Goal: Check status: Check status

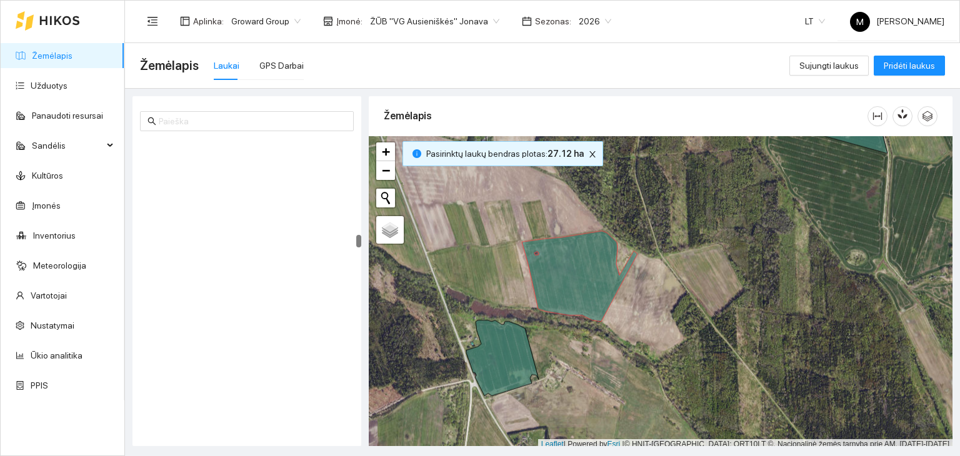
scroll to position [3, 0]
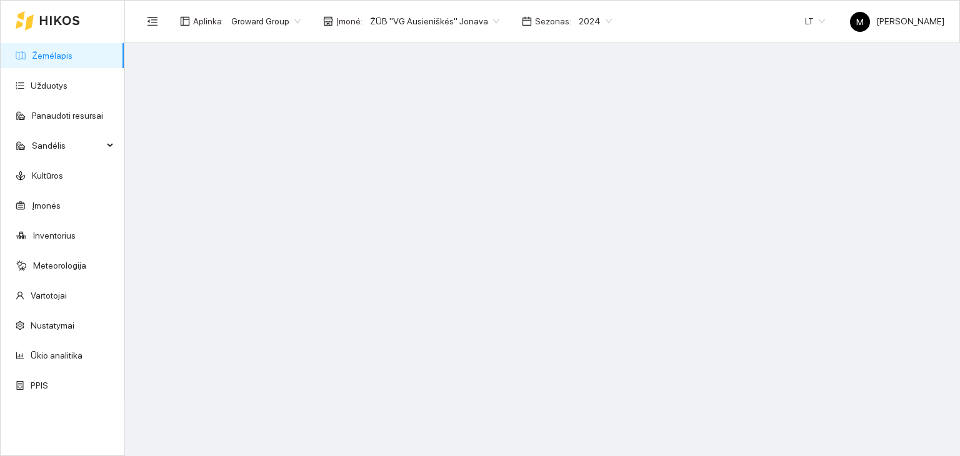
click at [579, 23] on span "2024" at bounding box center [595, 21] width 33 height 19
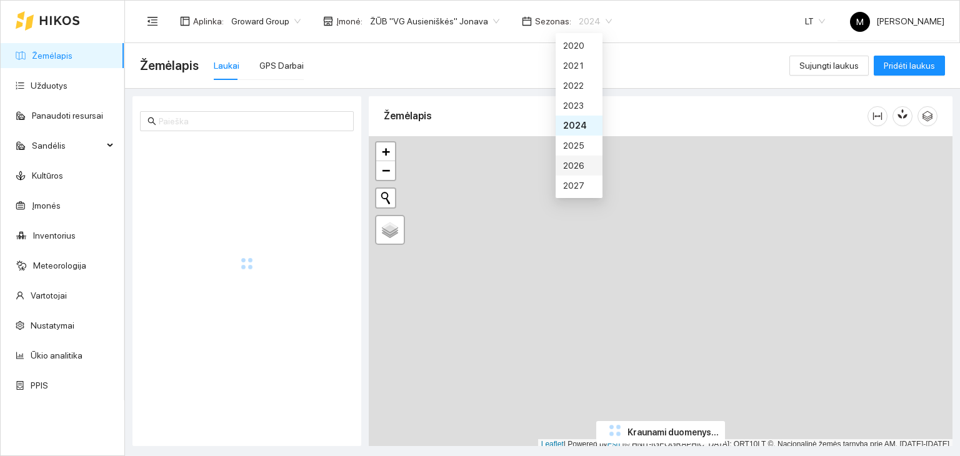
click at [575, 169] on div "2026" at bounding box center [579, 166] width 32 height 14
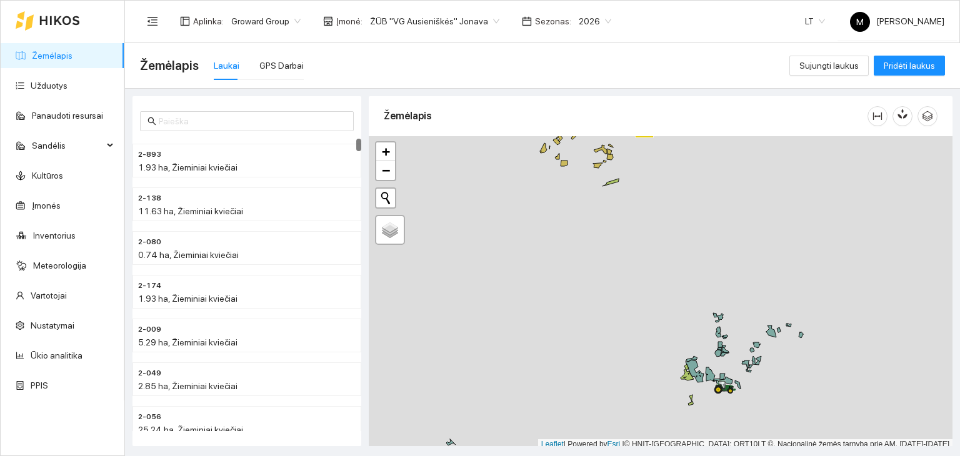
scroll to position [3, 0]
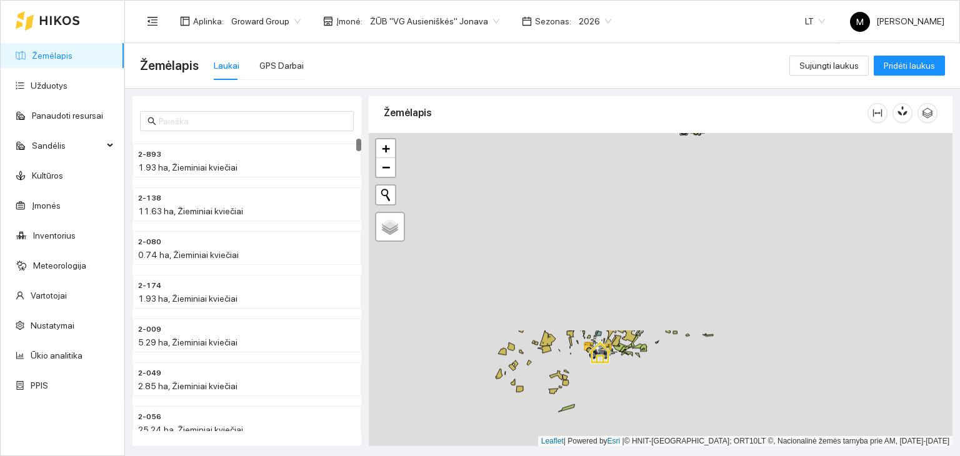
drag, startPoint x: 700, startPoint y: 242, endPoint x: 655, endPoint y: 472, distance: 234.6
click at [655, 456] on html "Žemėlapis Užduotys Panaudoti resursai Sandėlis Kultūros Įmonės Inventorius Mete…" at bounding box center [480, 228] width 960 height 456
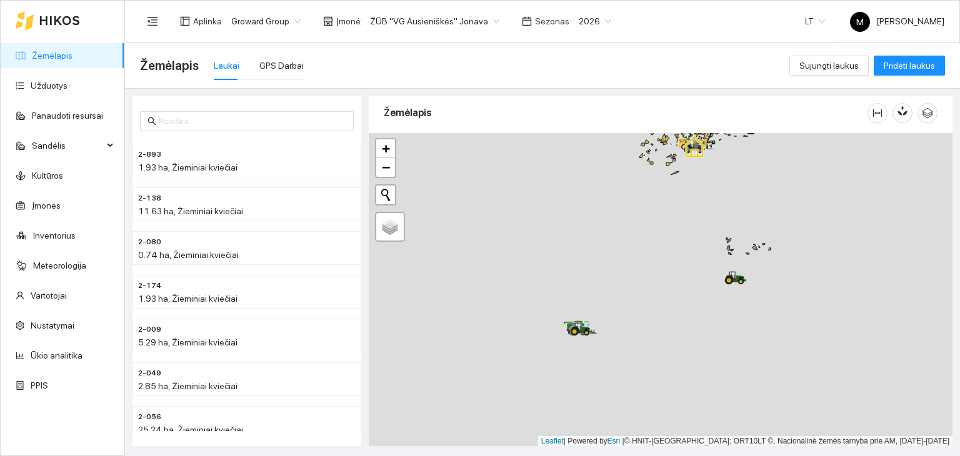
drag, startPoint x: 587, startPoint y: 422, endPoint x: 667, endPoint y: 274, distance: 167.6
click at [683, 197] on div at bounding box center [661, 290] width 584 height 314
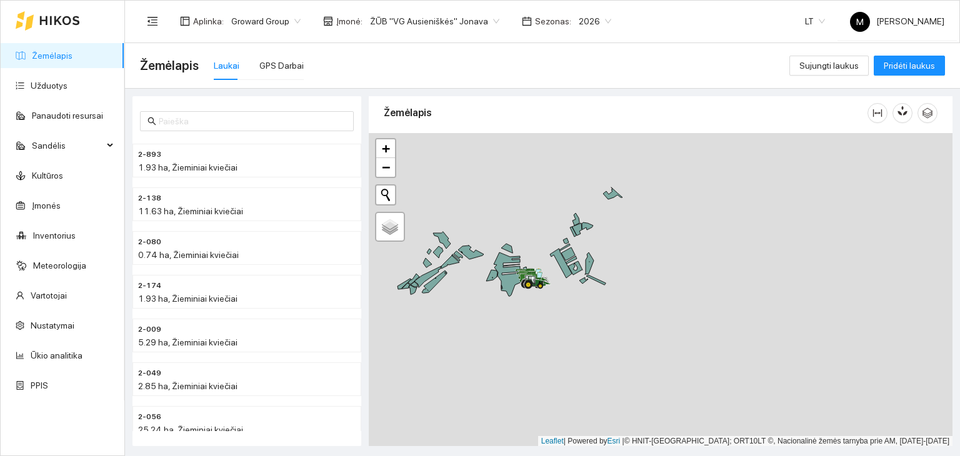
drag, startPoint x: 494, startPoint y: 251, endPoint x: 542, endPoint y: 263, distance: 49.4
click at [540, 253] on div at bounding box center [661, 290] width 584 height 314
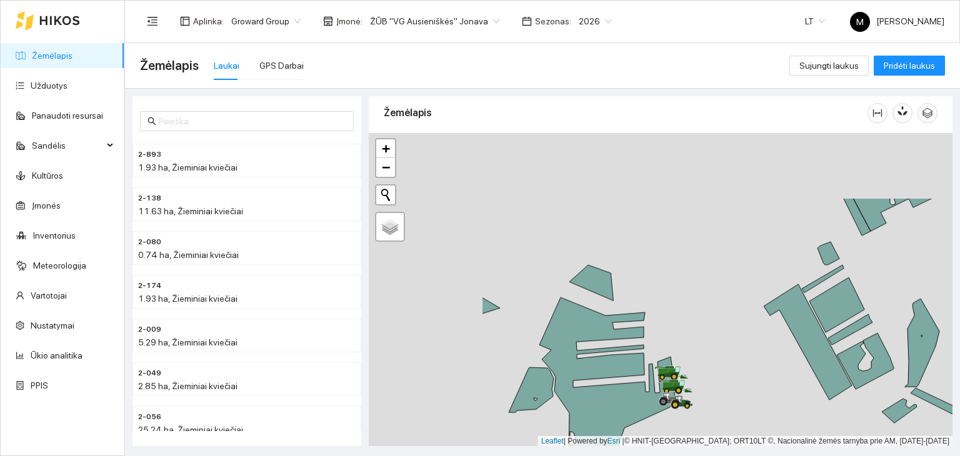
drag, startPoint x: 493, startPoint y: 205, endPoint x: 620, endPoint y: 278, distance: 146.5
click at [662, 300] on div at bounding box center [661, 290] width 584 height 314
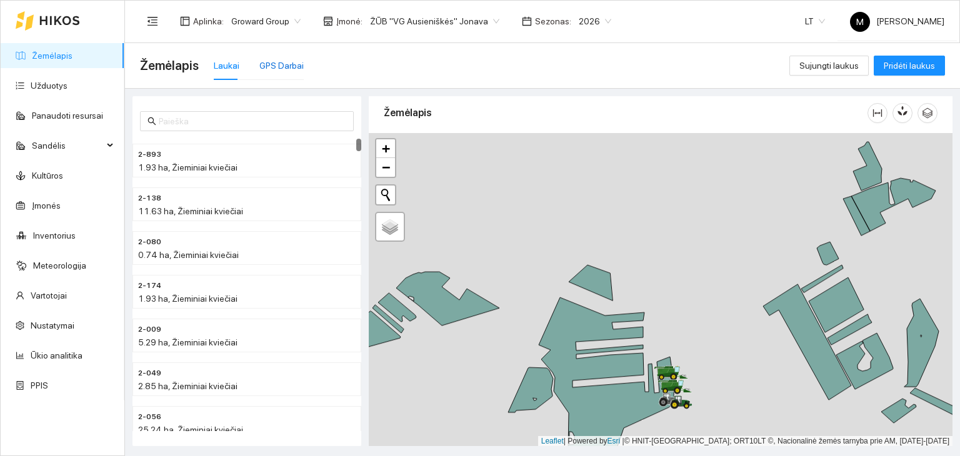
click at [271, 68] on div "GPS Darbai" at bounding box center [281, 66] width 44 height 14
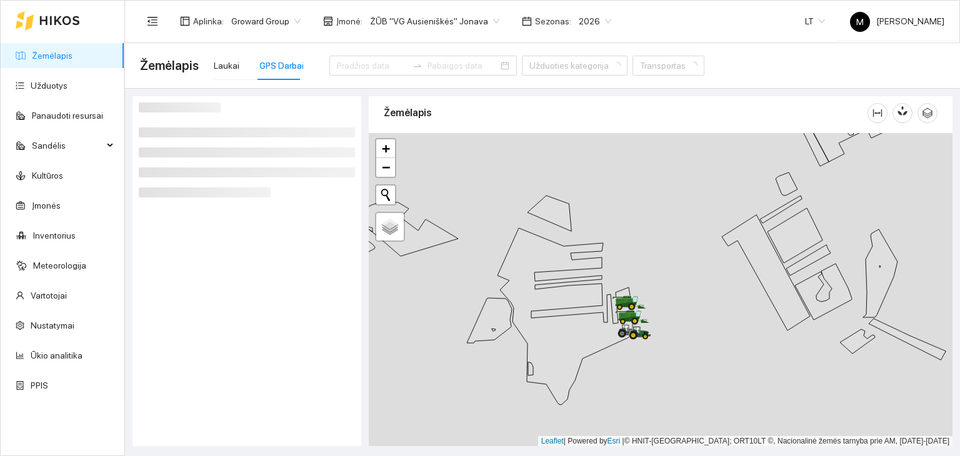
drag, startPoint x: 718, startPoint y: 403, endPoint x: 677, endPoint y: 334, distance: 80.7
click at [677, 334] on div at bounding box center [661, 290] width 584 height 314
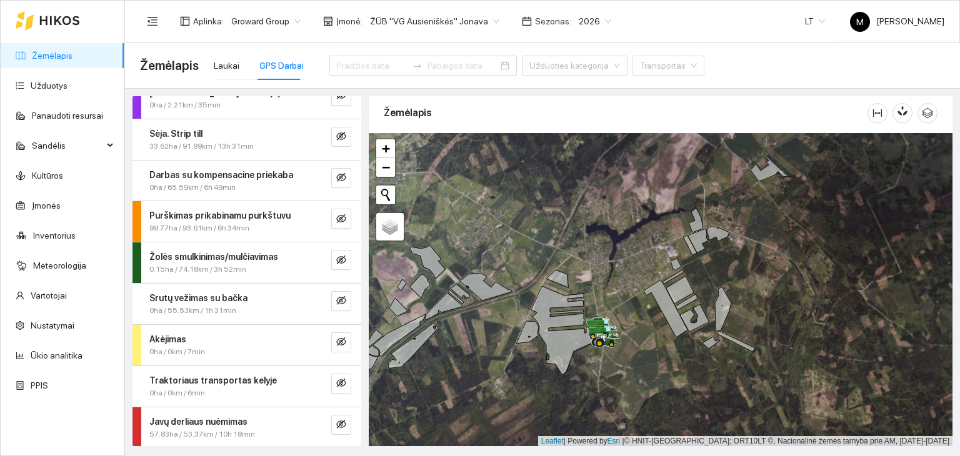
scroll to position [60, 0]
click at [336, 426] on icon "eye-invisible" at bounding box center [341, 424] width 10 height 10
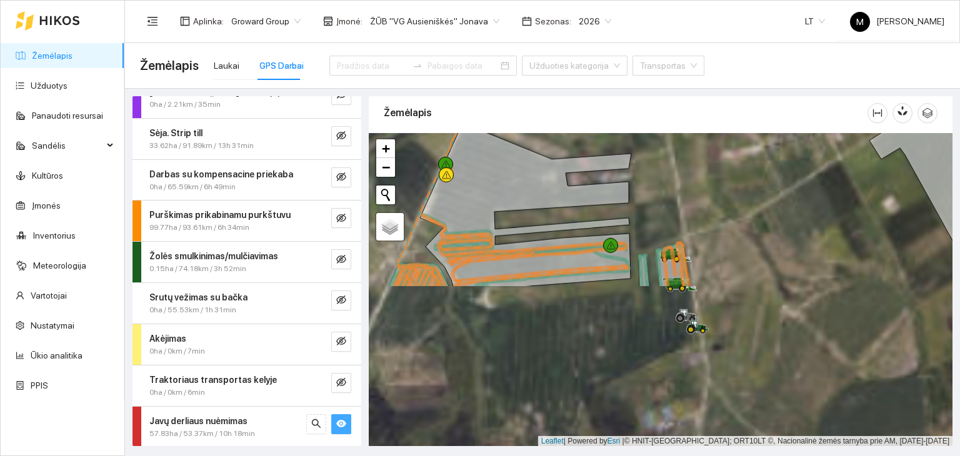
drag, startPoint x: 569, startPoint y: 339, endPoint x: 551, endPoint y: 147, distance: 192.8
click at [551, 147] on div at bounding box center [661, 290] width 584 height 314
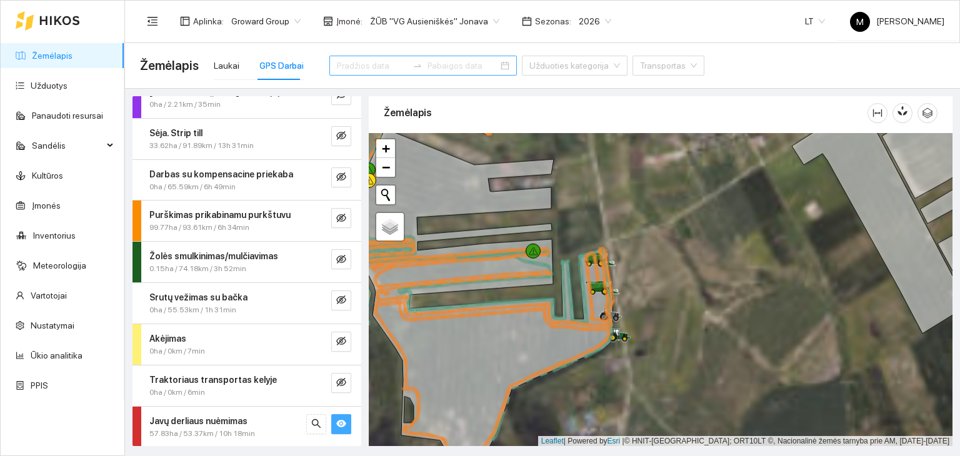
click at [364, 70] on input at bounding box center [372, 66] width 71 height 14
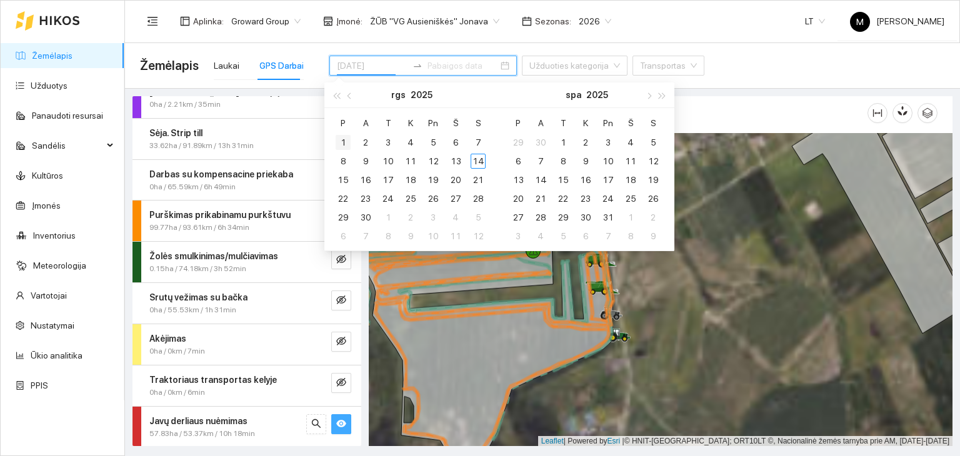
type input "[DATE]"
click at [340, 136] on div "1" at bounding box center [343, 142] width 15 height 15
type input "[DATE]"
click at [483, 161] on div "14" at bounding box center [478, 161] width 15 height 15
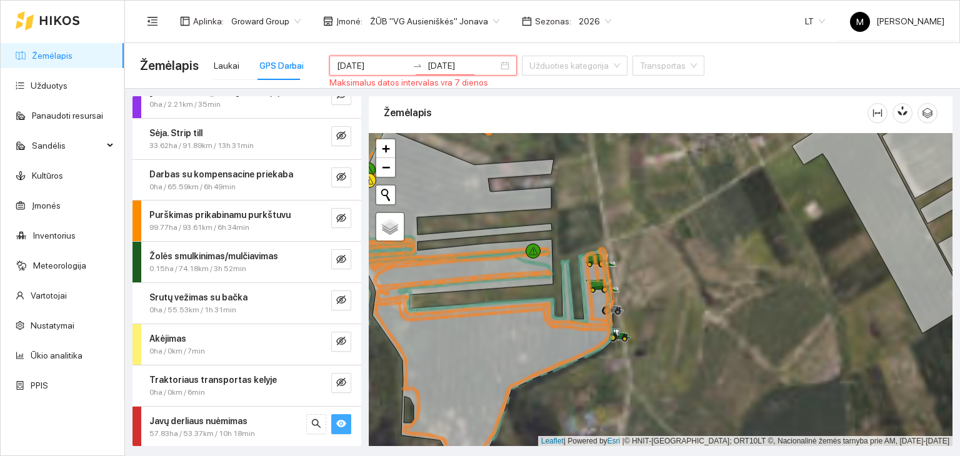
click at [333, 415] on button "button" at bounding box center [341, 425] width 20 height 20
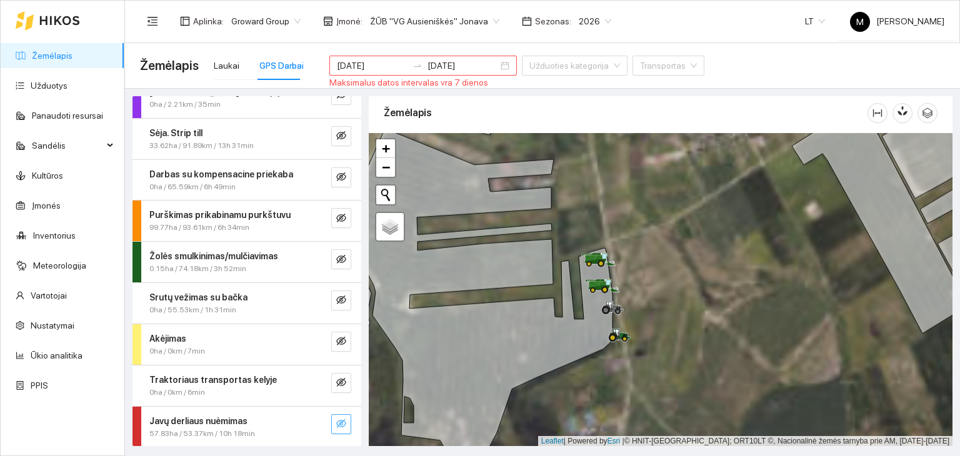
click at [333, 415] on button "button" at bounding box center [341, 425] width 20 height 20
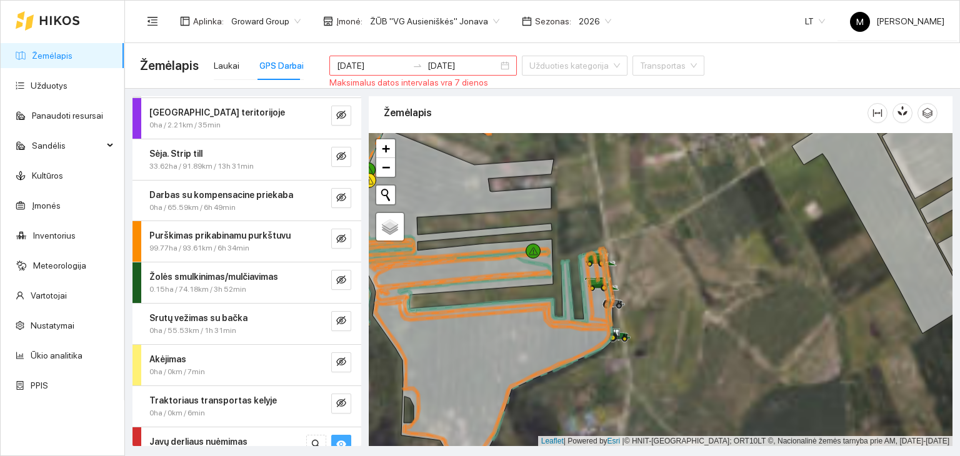
scroll to position [60, 0]
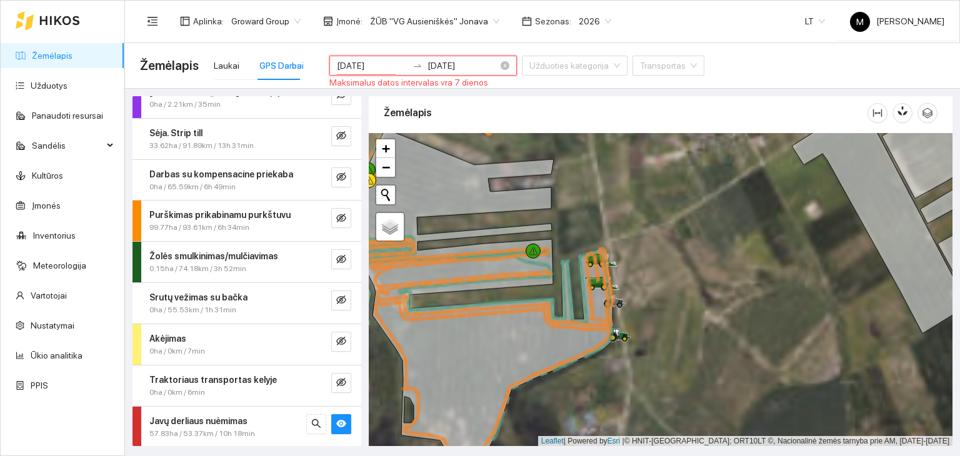
click at [380, 70] on input "[DATE]" at bounding box center [372, 66] width 71 height 14
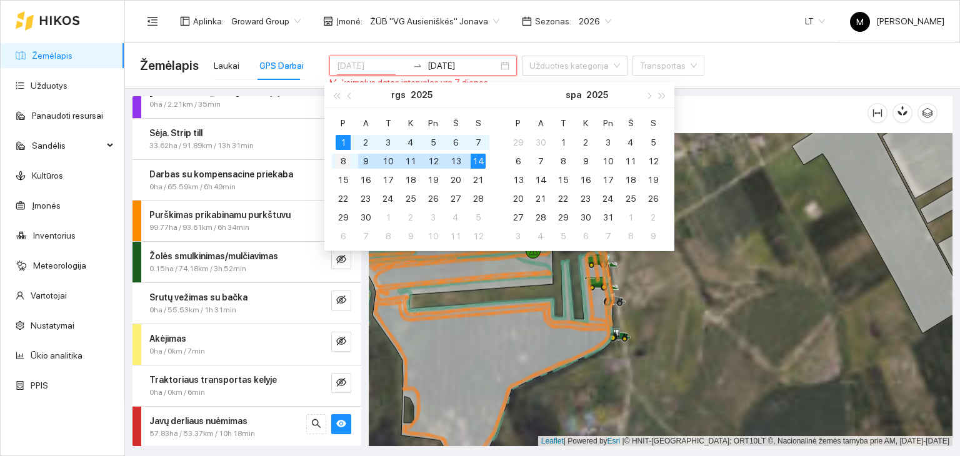
type input "[DATE]"
click at [346, 158] on div "8" at bounding box center [343, 161] width 15 height 15
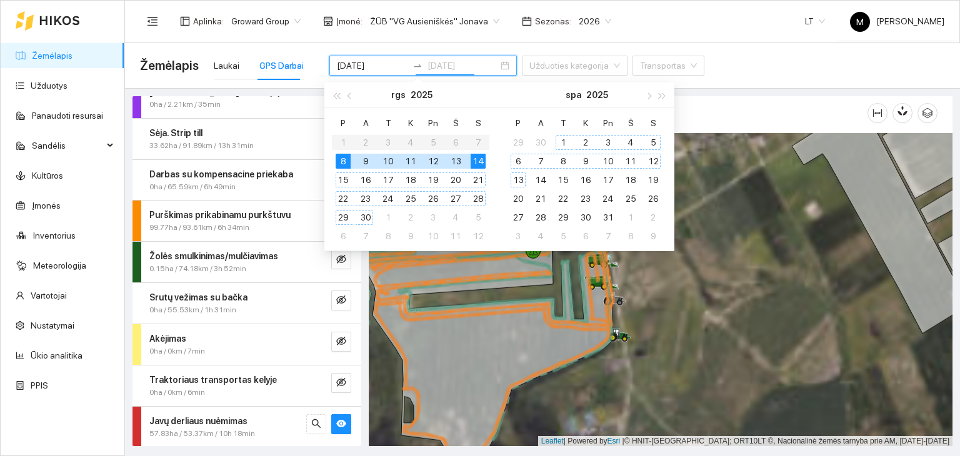
type input "[DATE]"
click at [480, 156] on div "14" at bounding box center [478, 161] width 15 height 15
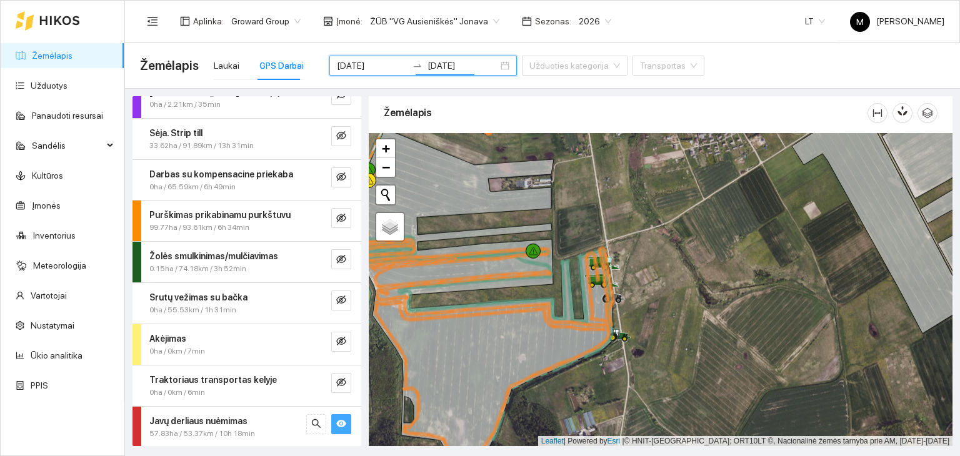
click at [336, 419] on icon "eye" at bounding box center [341, 424] width 10 height 10
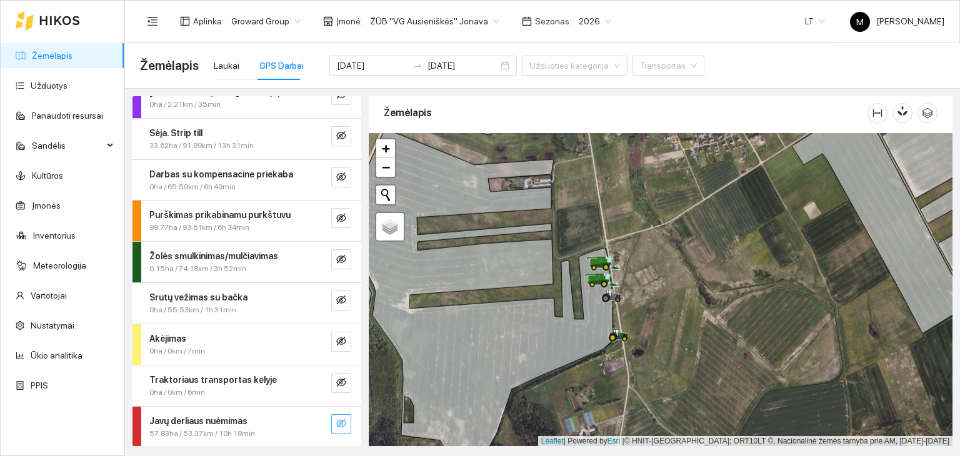
click at [336, 419] on icon "eye-invisible" at bounding box center [341, 424] width 10 height 10
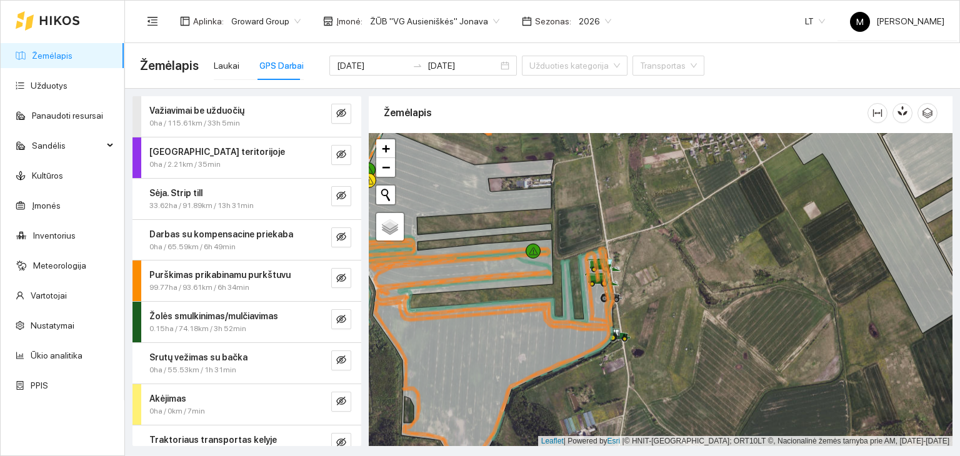
scroll to position [60, 0]
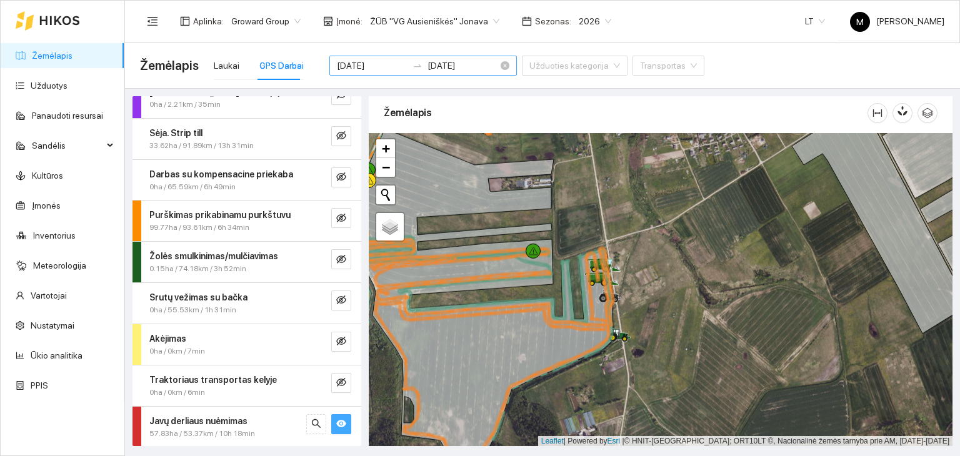
click at [408, 62] on div at bounding box center [418, 66] width 20 height 10
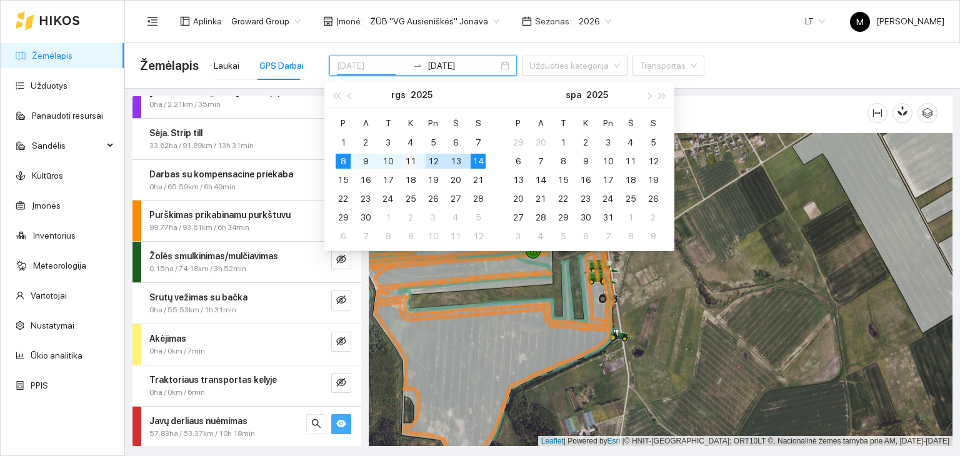
type input "[DATE]"
click at [406, 156] on div "11" at bounding box center [410, 161] width 15 height 15
type input "[DATE]"
click at [483, 163] on div "14" at bounding box center [478, 161] width 15 height 15
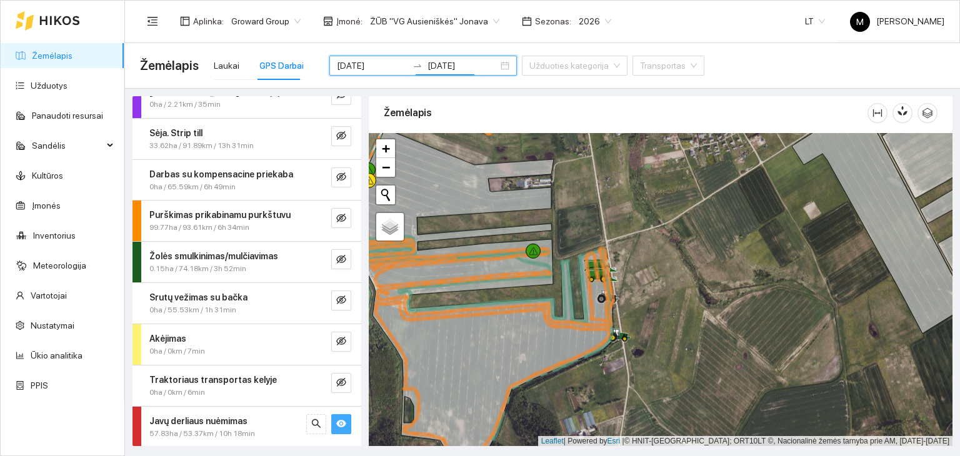
click at [338, 421] on button "button" at bounding box center [341, 425] width 20 height 20
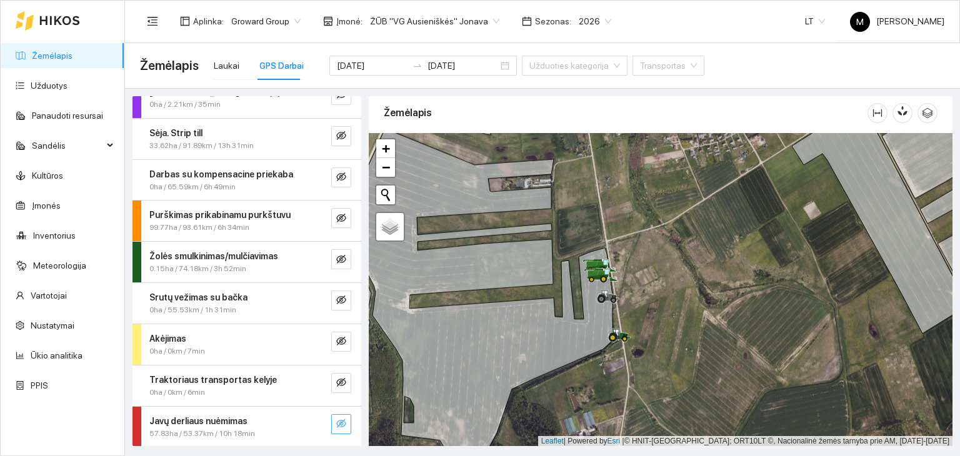
click at [338, 420] on button "button" at bounding box center [341, 425] width 20 height 20
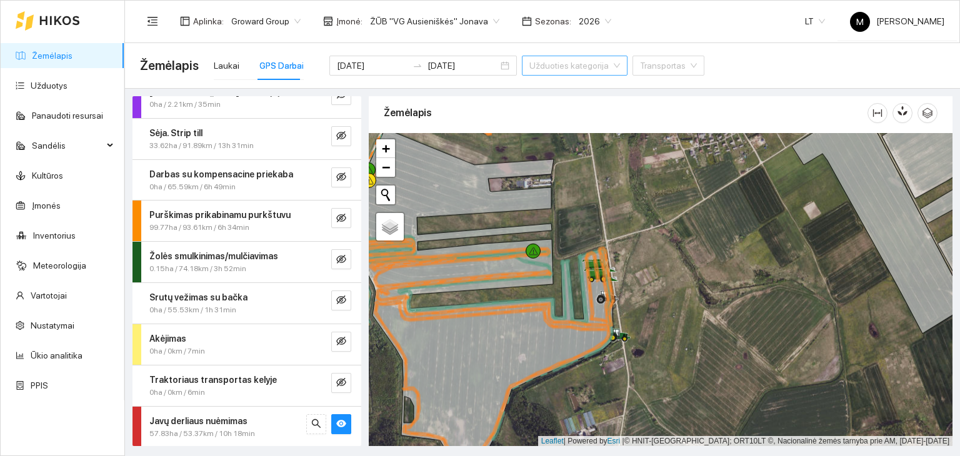
click at [542, 69] on input "search" at bounding box center [571, 65] width 82 height 19
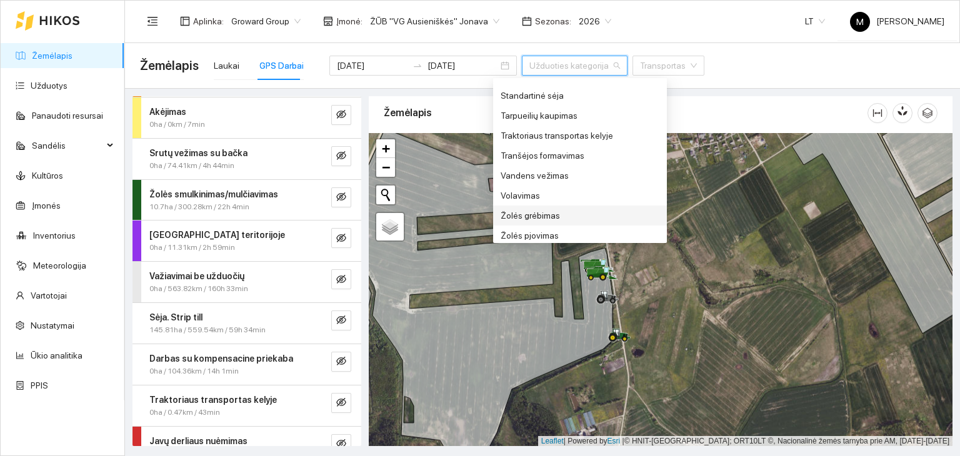
scroll to position [60, 0]
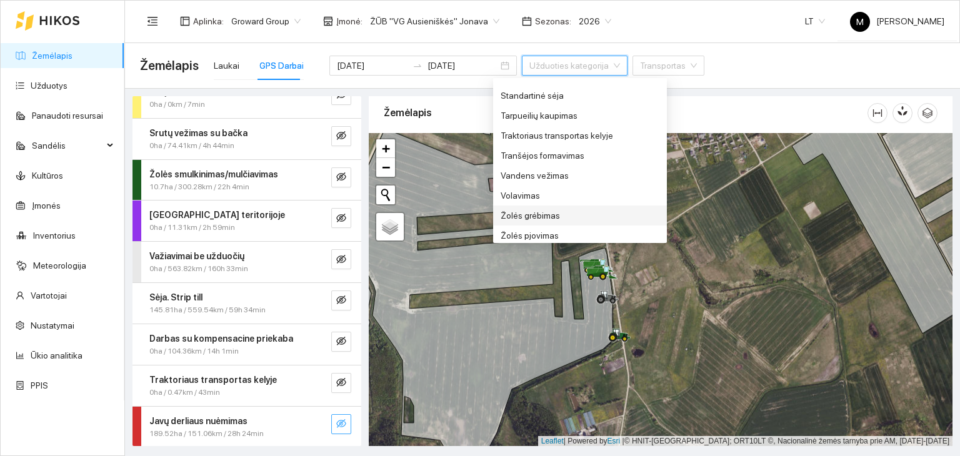
click at [336, 419] on icon "eye-invisible" at bounding box center [341, 424] width 10 height 10
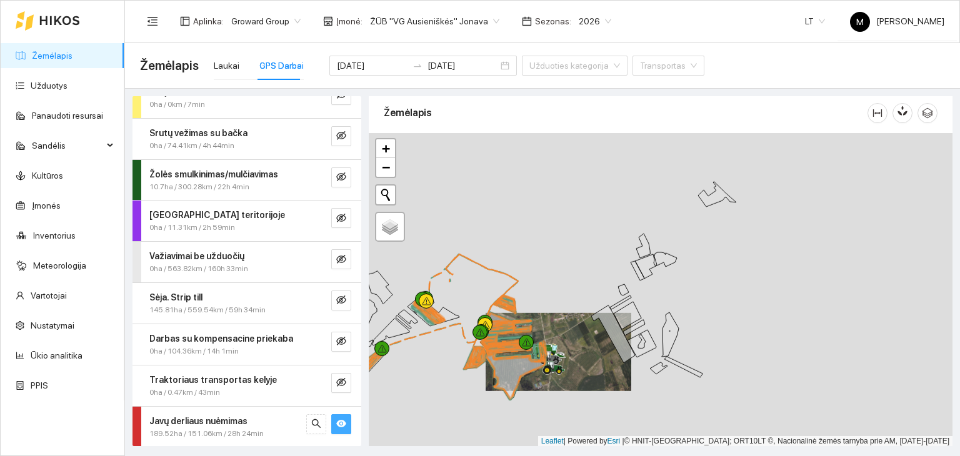
drag, startPoint x: 840, startPoint y: 249, endPoint x: 675, endPoint y: 289, distance: 169.8
click at [675, 289] on div at bounding box center [661, 290] width 584 height 314
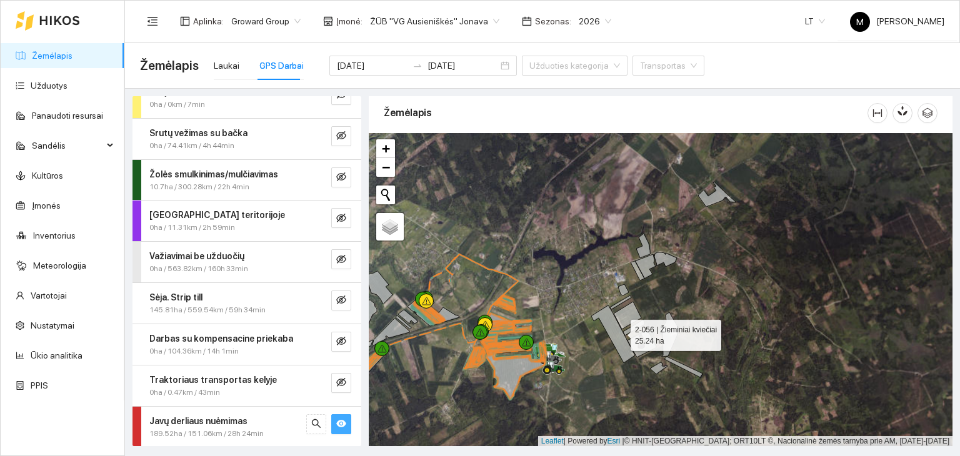
click at [620, 332] on icon at bounding box center [613, 335] width 44 height 58
click at [198, 68] on div "Žemėlapis Laukai GPS Darbai [DATE] [DATE] Užduoties kategorija Transportas" at bounding box center [542, 66] width 805 height 40
click at [225, 61] on div "Laukai" at bounding box center [227, 66] width 26 height 14
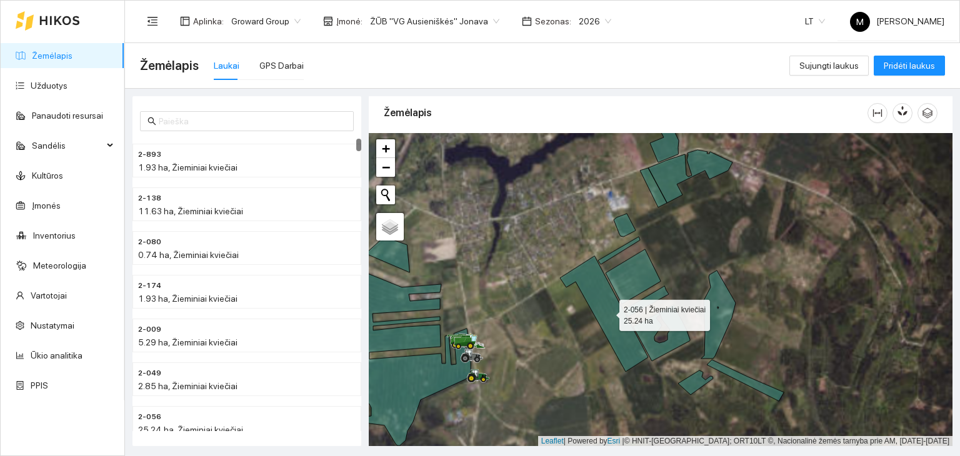
click at [607, 294] on icon at bounding box center [604, 314] width 88 height 116
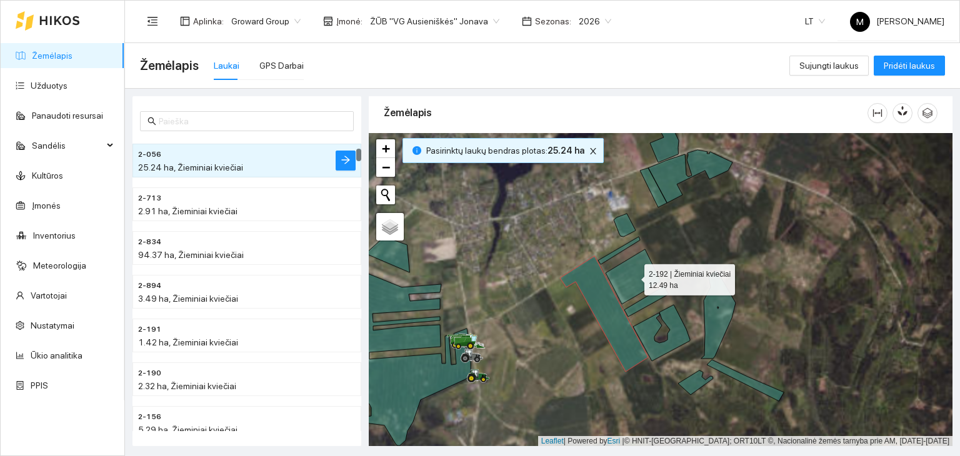
click at [640, 276] on icon at bounding box center [633, 276] width 55 height 55
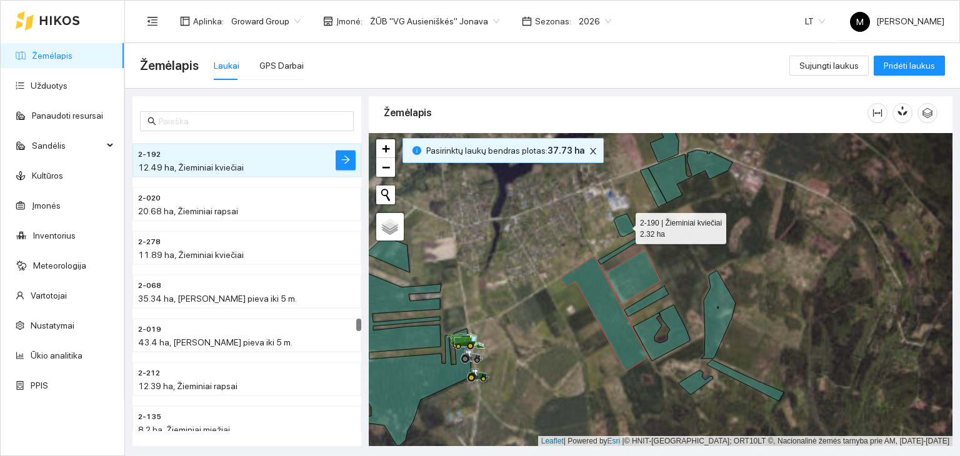
click at [628, 221] on icon at bounding box center [625, 225] width 22 height 23
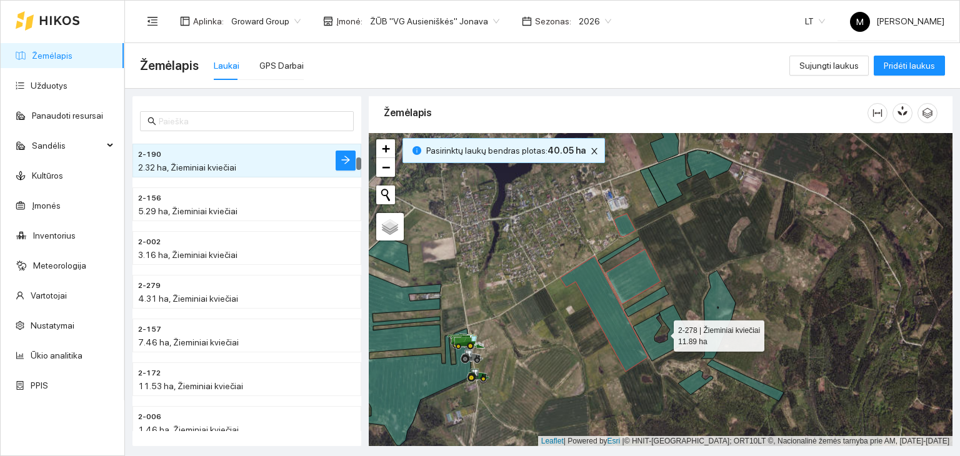
click at [645, 340] on icon at bounding box center [661, 333] width 57 height 56
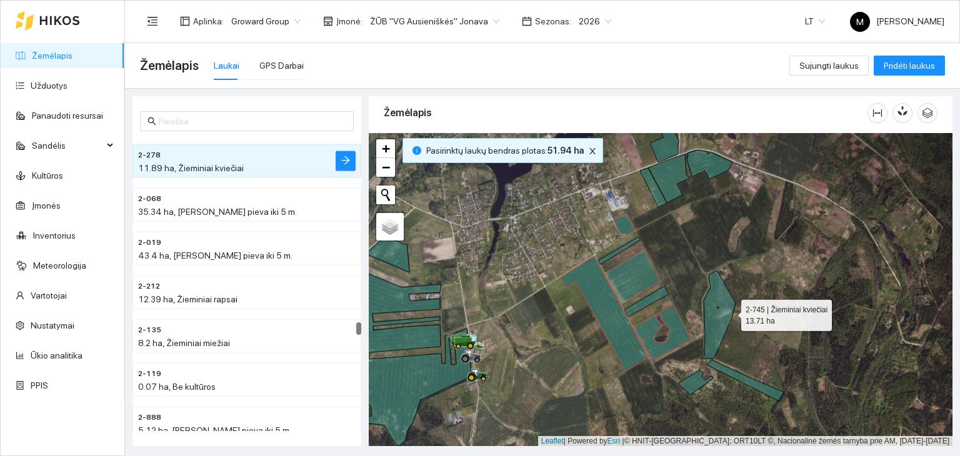
click at [728, 309] on icon at bounding box center [719, 315] width 34 height 88
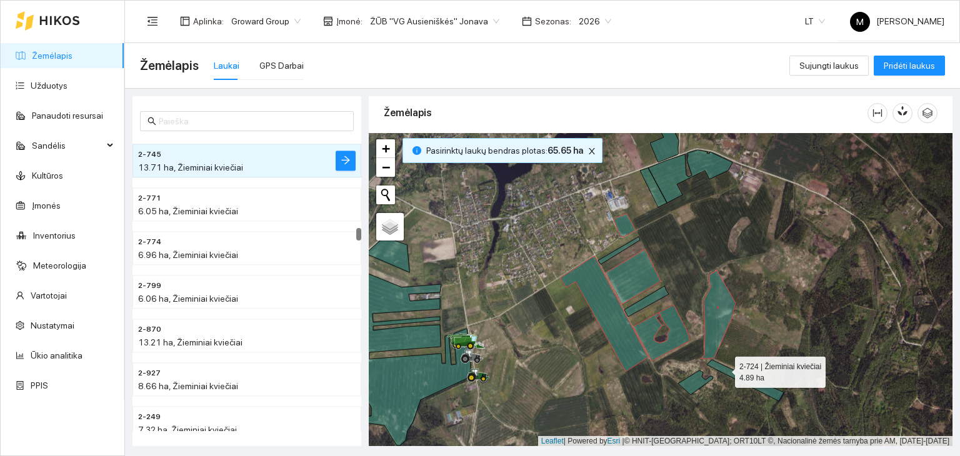
click at [723, 368] on icon at bounding box center [745, 380] width 77 height 41
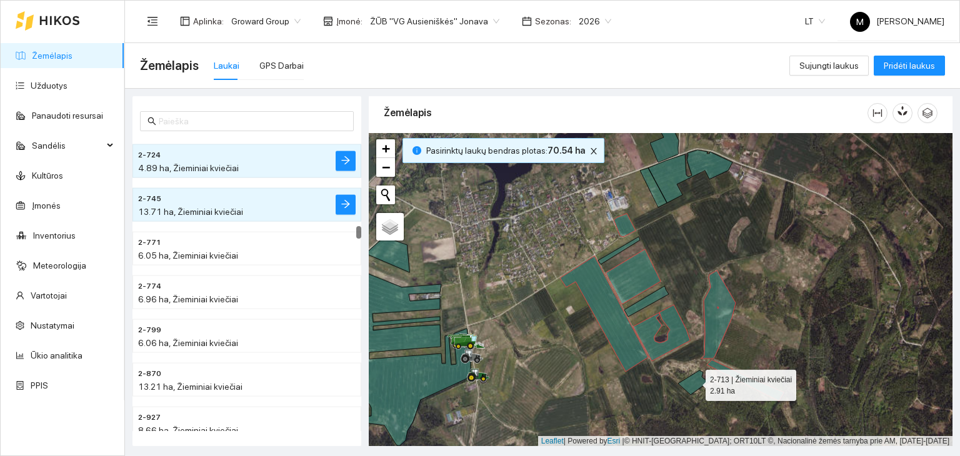
click at [698, 380] on icon at bounding box center [695, 383] width 35 height 24
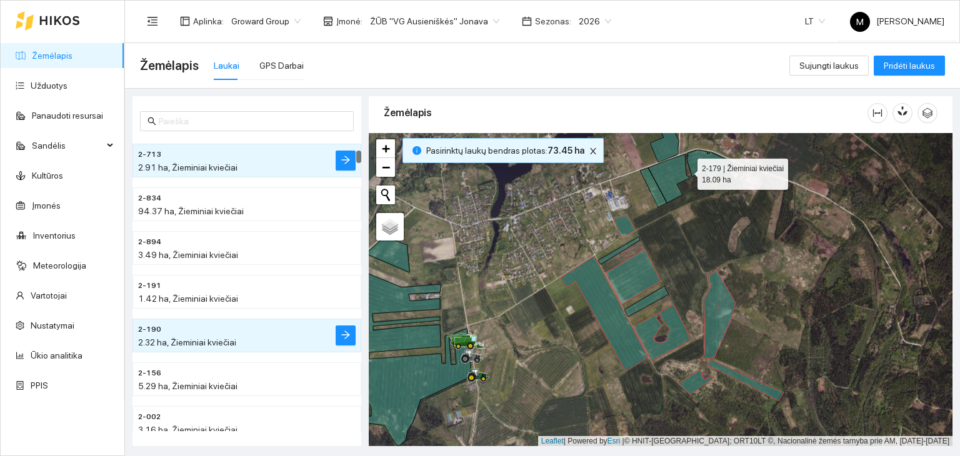
click at [672, 179] on icon at bounding box center [686, 179] width 93 height 58
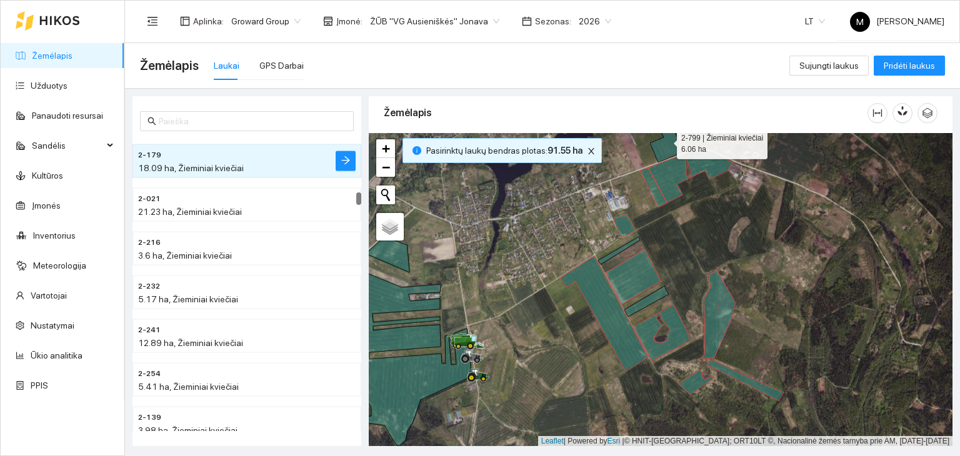
click at [668, 146] on icon at bounding box center [664, 138] width 29 height 49
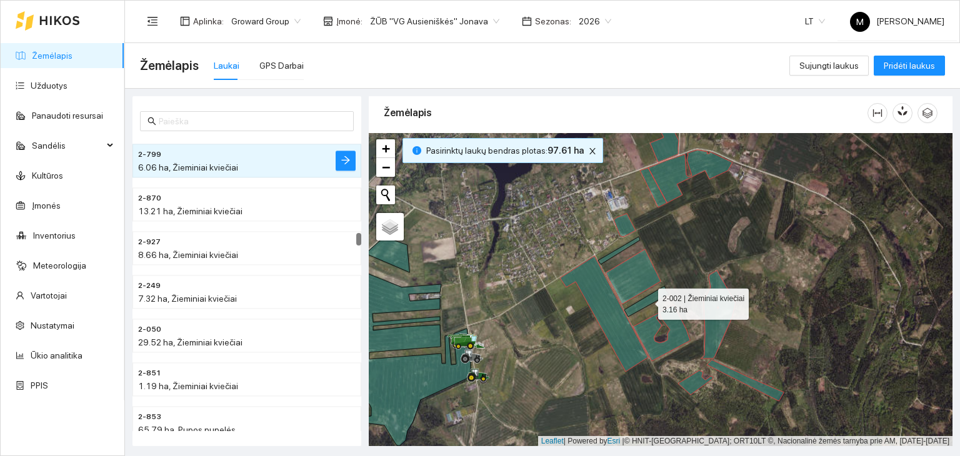
click at [639, 309] on icon at bounding box center [647, 301] width 44 height 31
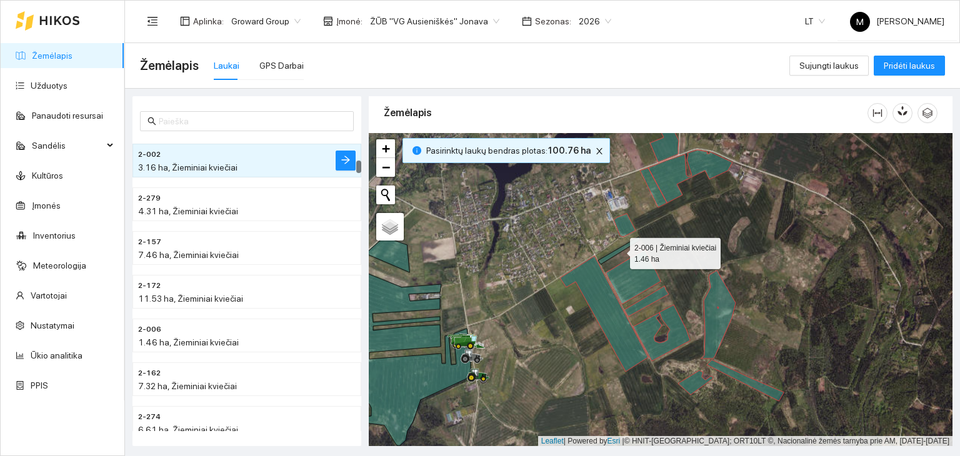
click at [618, 252] on icon at bounding box center [619, 251] width 42 height 28
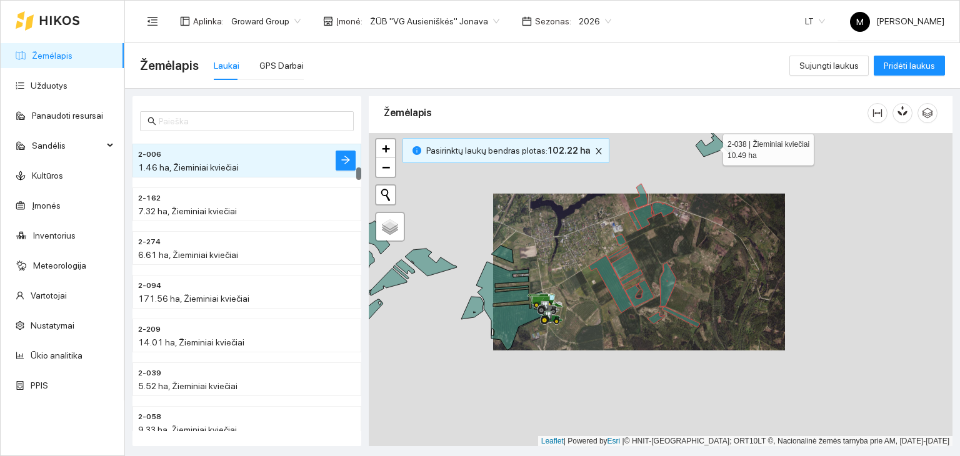
click at [707, 153] on icon at bounding box center [715, 144] width 38 height 25
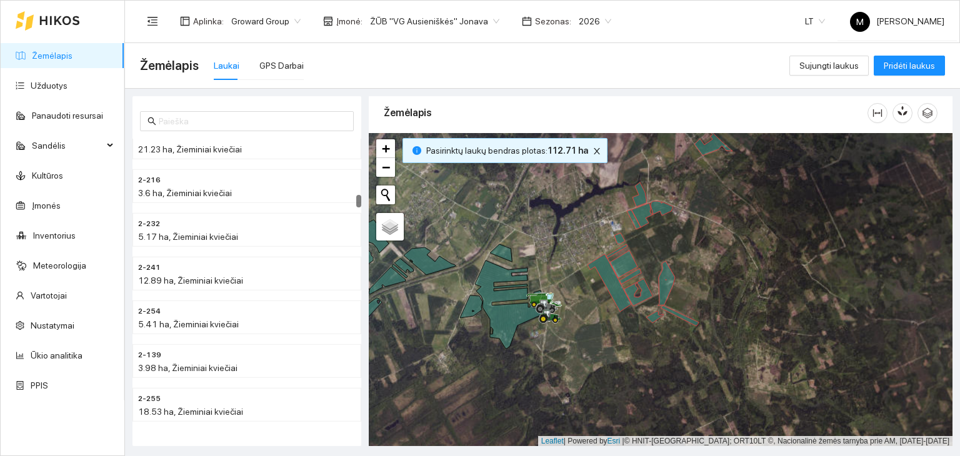
scroll to position [1024, 0]
click at [263, 63] on div "GPS Darbai" at bounding box center [281, 66] width 44 height 14
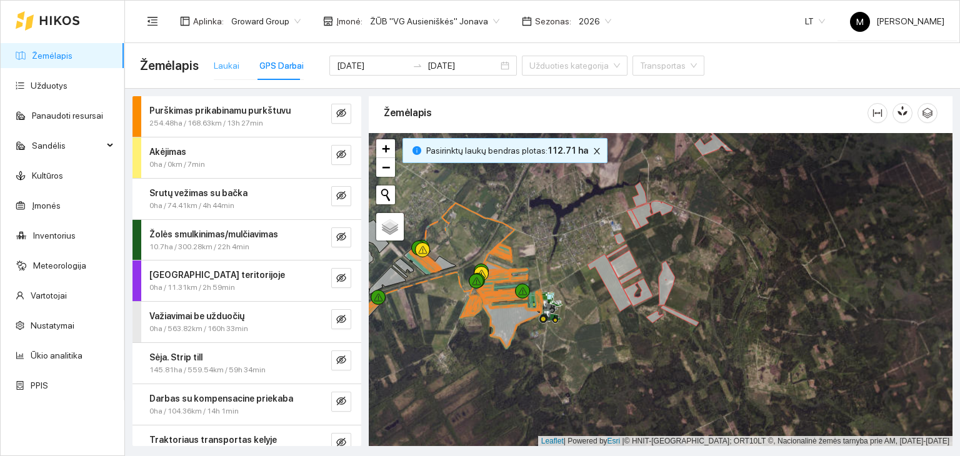
click at [215, 74] on div "Laukai" at bounding box center [227, 65] width 26 height 29
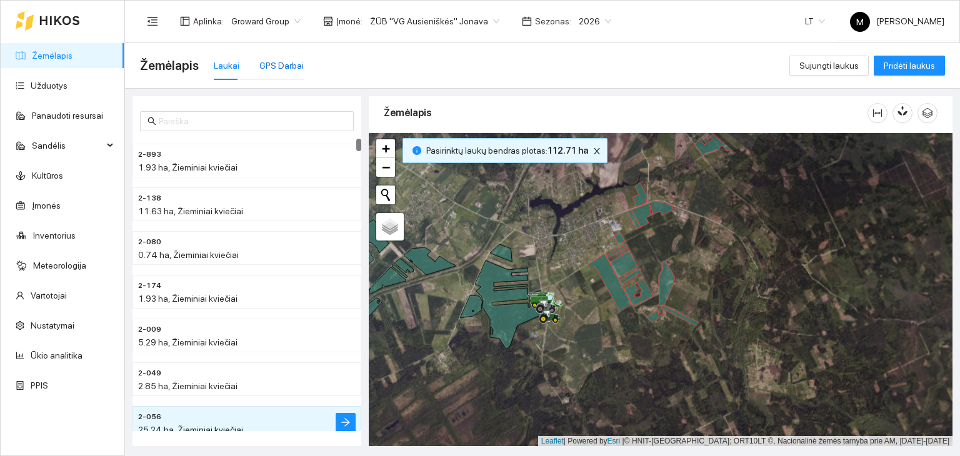
click at [260, 66] on div "GPS Darbai" at bounding box center [281, 66] width 44 height 14
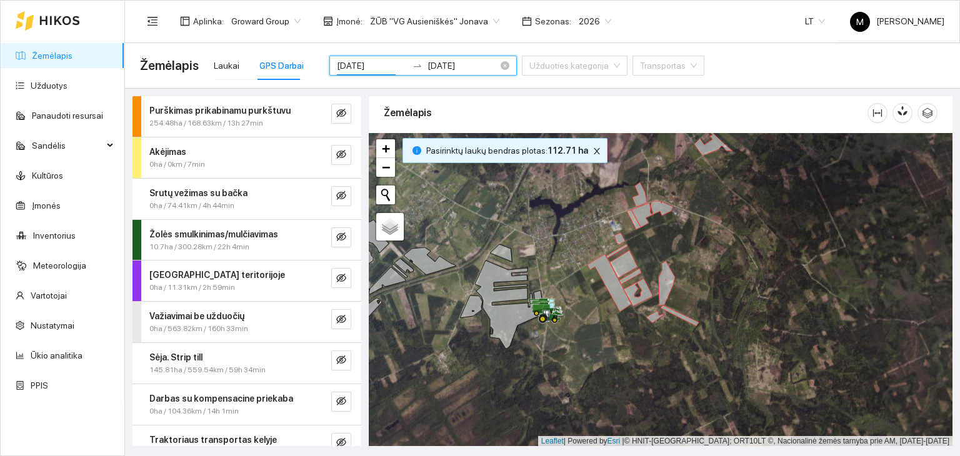
click at [363, 69] on input "[DATE]" at bounding box center [372, 66] width 71 height 14
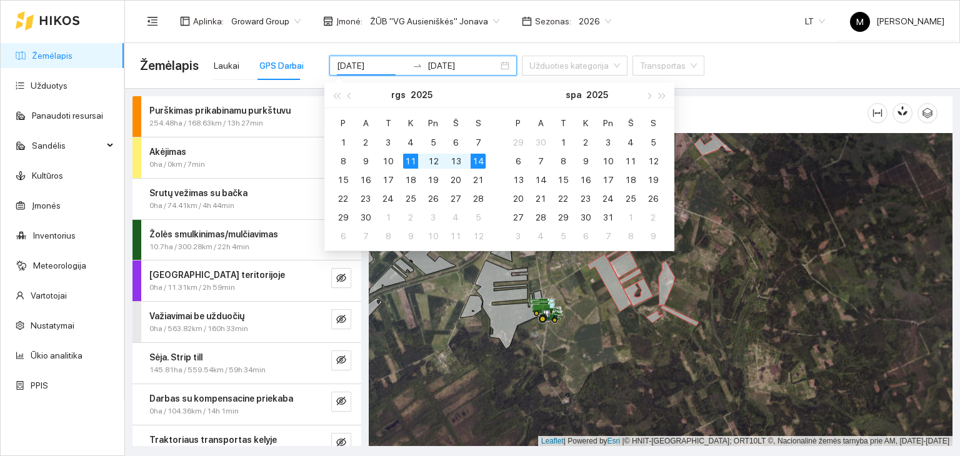
type input "[DATE]"
click at [480, 164] on div "14" at bounding box center [478, 161] width 15 height 15
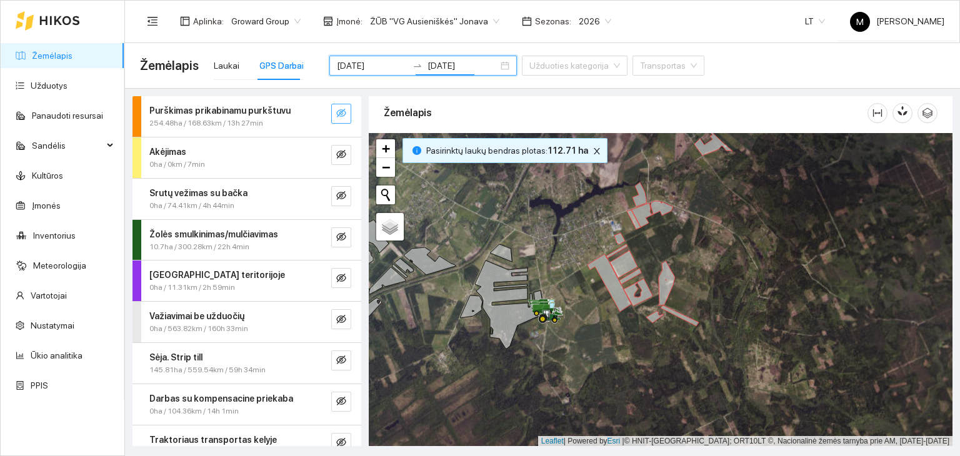
click at [336, 117] on icon "eye-invisible" at bounding box center [341, 113] width 10 height 10
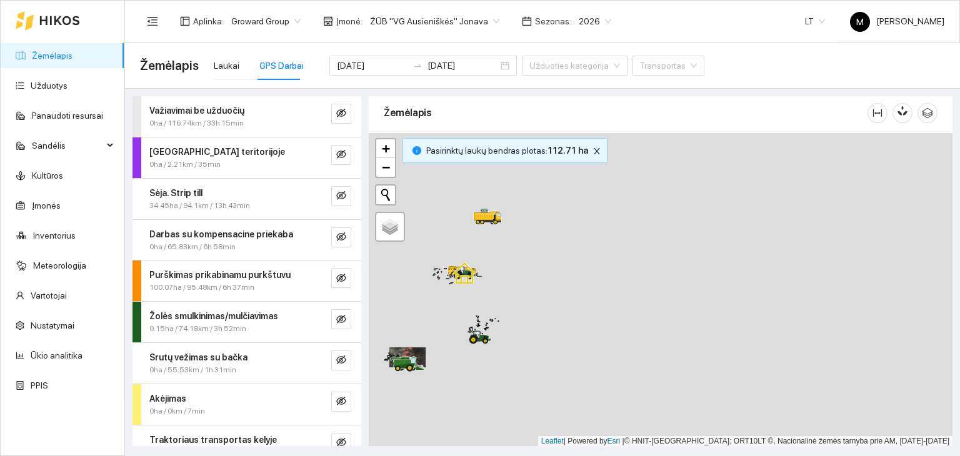
drag, startPoint x: 526, startPoint y: 199, endPoint x: 478, endPoint y: 368, distance: 176.3
click at [473, 383] on div at bounding box center [661, 290] width 584 height 314
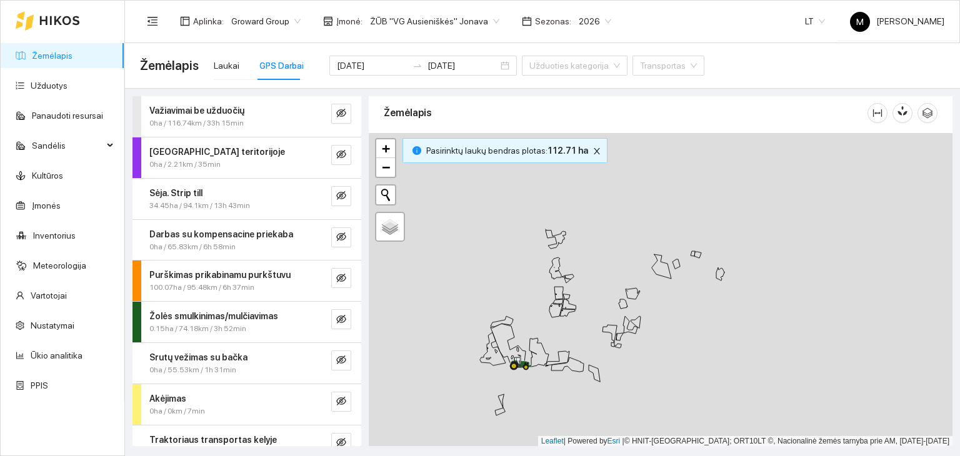
drag, startPoint x: 435, startPoint y: 353, endPoint x: 554, endPoint y: 345, distance: 119.1
click at [549, 345] on icon at bounding box center [539, 352] width 19 height 29
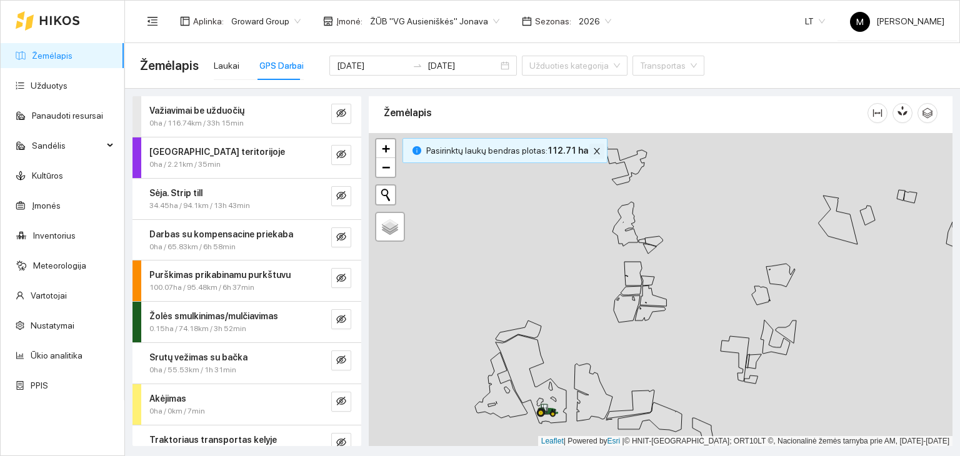
click at [593, 156] on button "button" at bounding box center [597, 151] width 15 height 15
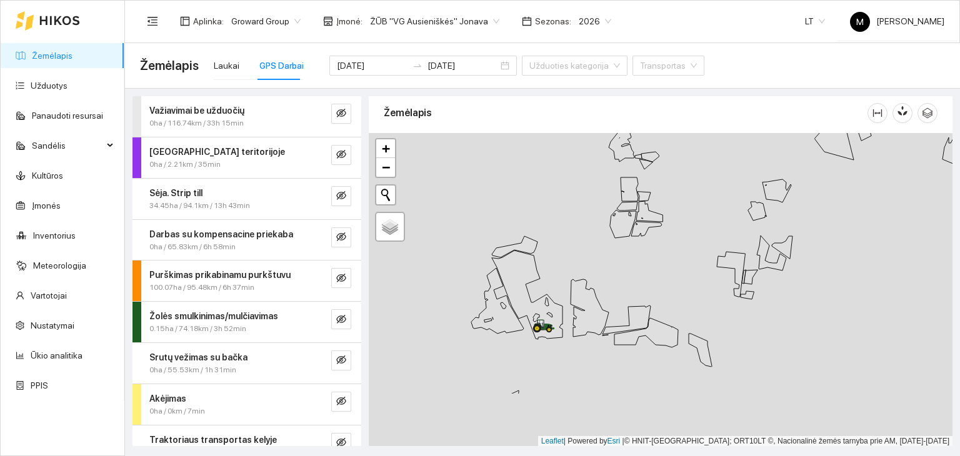
drag, startPoint x: 575, startPoint y: 316, endPoint x: 580, endPoint y: 260, distance: 55.9
click at [580, 260] on div at bounding box center [661, 290] width 584 height 314
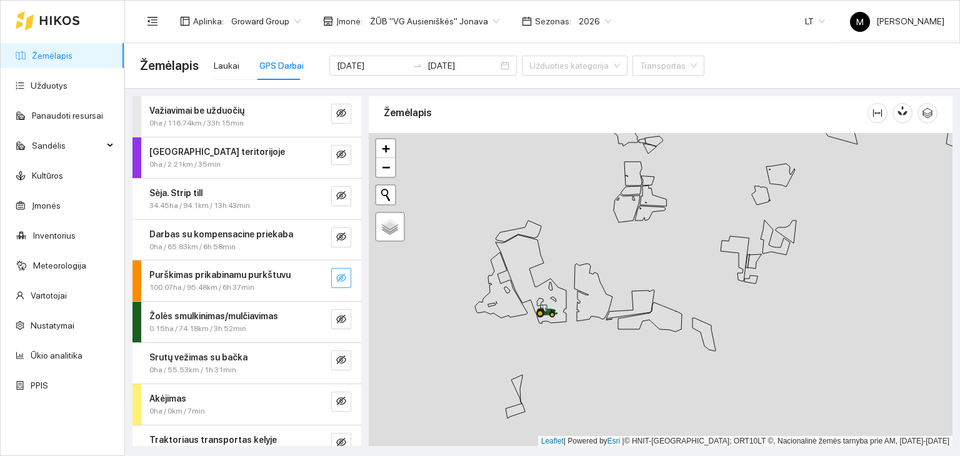
click at [336, 278] on icon "eye-invisible" at bounding box center [341, 278] width 10 height 9
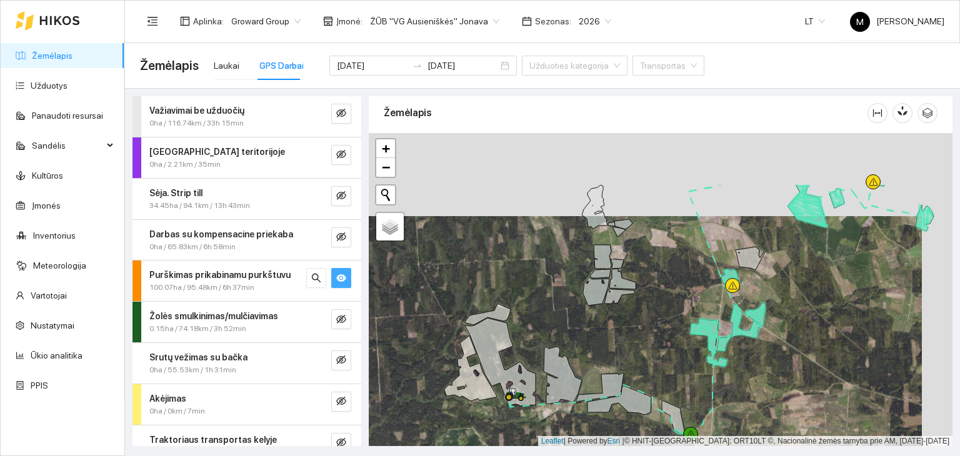
drag, startPoint x: 801, startPoint y: 205, endPoint x: 770, endPoint y: 288, distance: 88.8
click at [770, 288] on div at bounding box center [661, 290] width 584 height 314
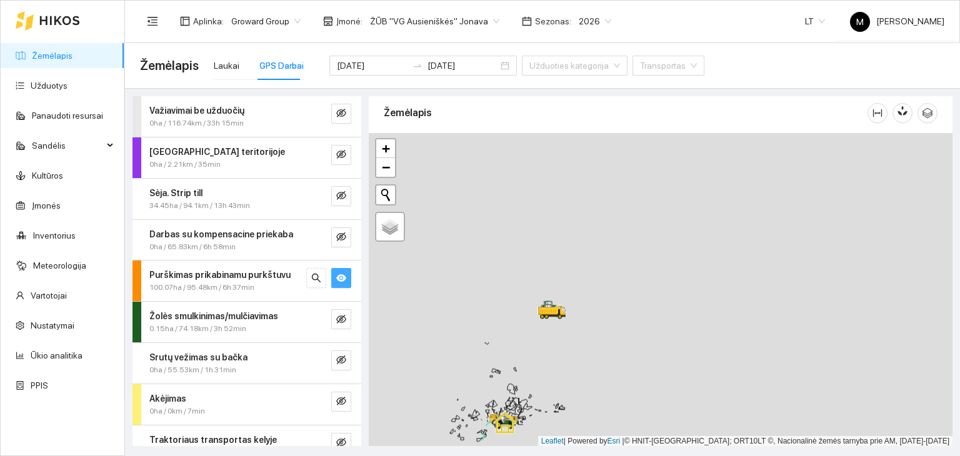
drag, startPoint x: 560, startPoint y: 186, endPoint x: 543, endPoint y: 395, distance: 209.6
click at [524, 428] on div at bounding box center [661, 290] width 584 height 314
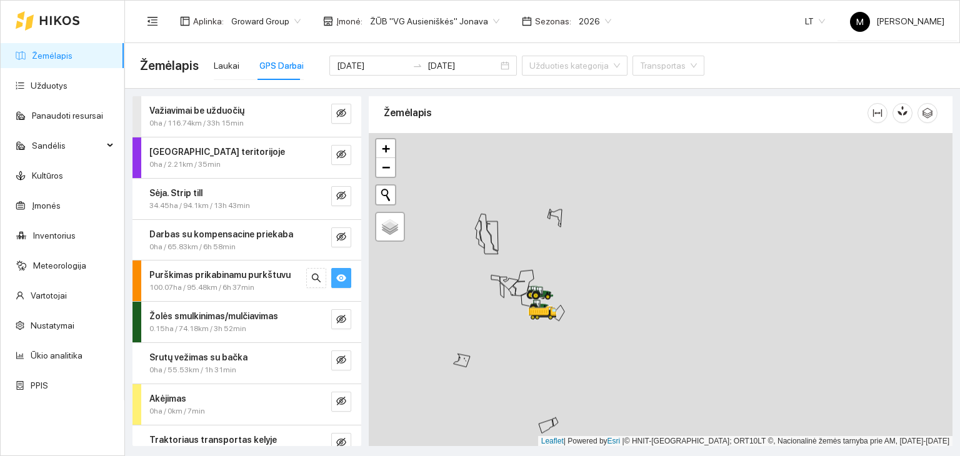
drag, startPoint x: 465, startPoint y: 256, endPoint x: 535, endPoint y: 281, distance: 74.6
click at [535, 281] on div at bounding box center [661, 290] width 584 height 314
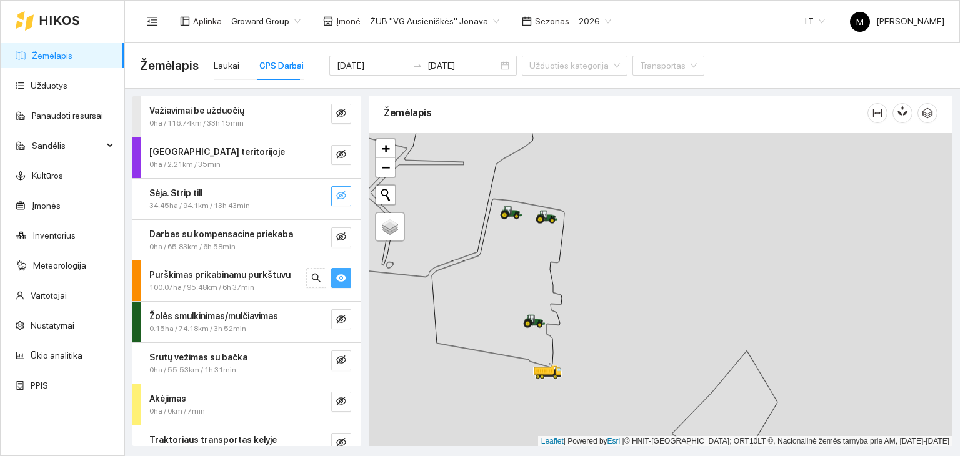
click at [336, 194] on icon "eye-invisible" at bounding box center [341, 196] width 10 height 10
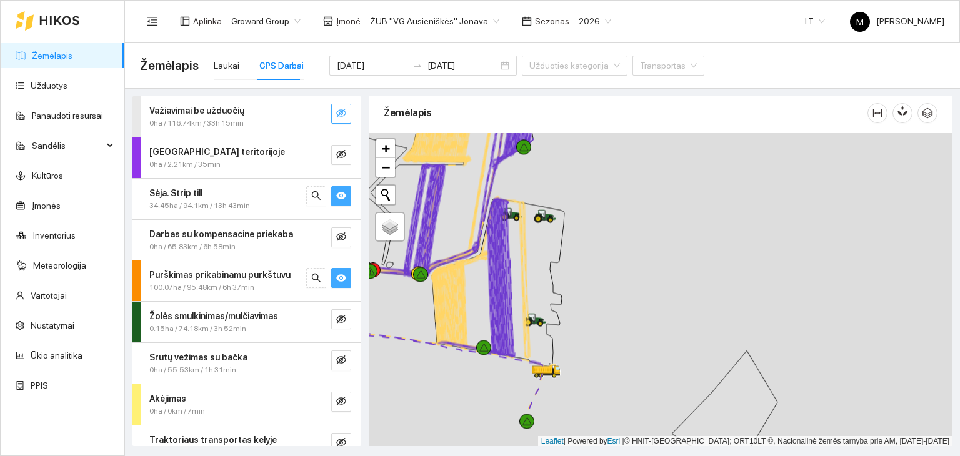
click at [338, 113] on button "button" at bounding box center [341, 114] width 20 height 20
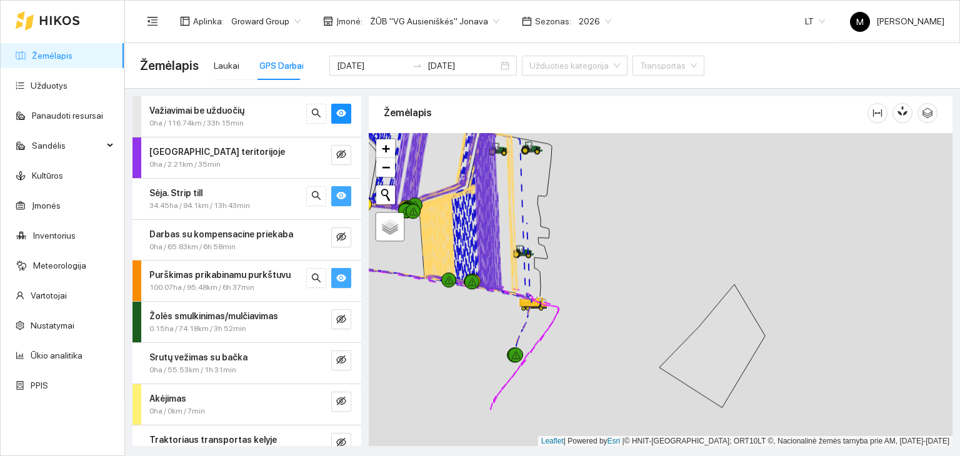
drag, startPoint x: 587, startPoint y: 362, endPoint x: 573, endPoint y: 264, distance: 98.6
click at [573, 264] on div at bounding box center [661, 290] width 584 height 314
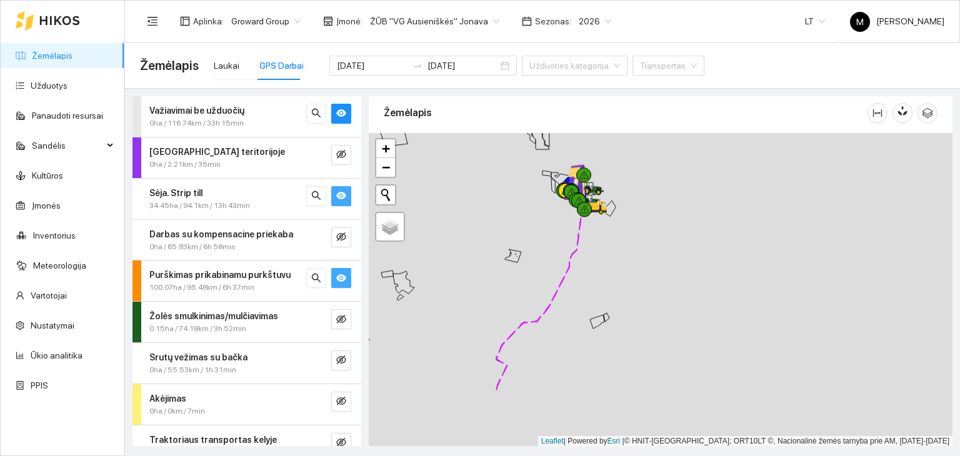
drag, startPoint x: 638, startPoint y: 401, endPoint x: 603, endPoint y: 317, distance: 91.0
click at [603, 317] on icon at bounding box center [597, 322] width 14 height 14
